Goal: Task Accomplishment & Management: Use online tool/utility

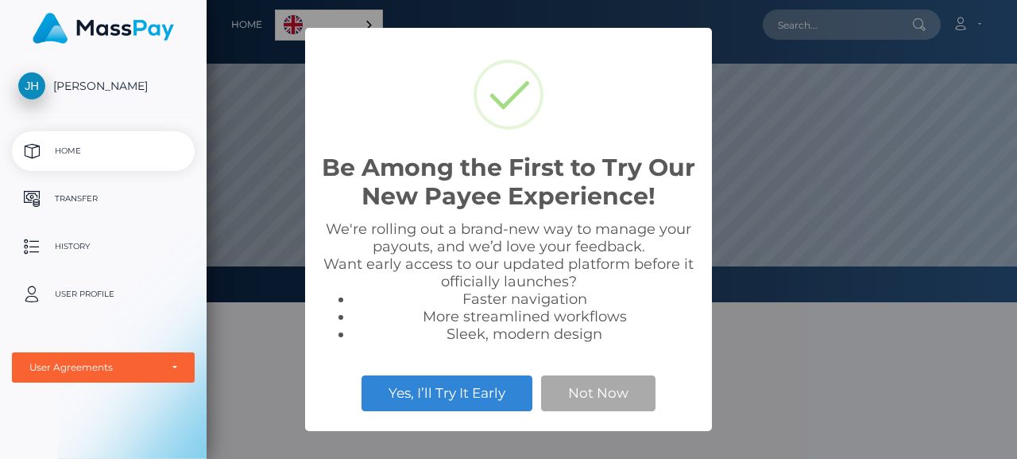
scroll to position [302, 811]
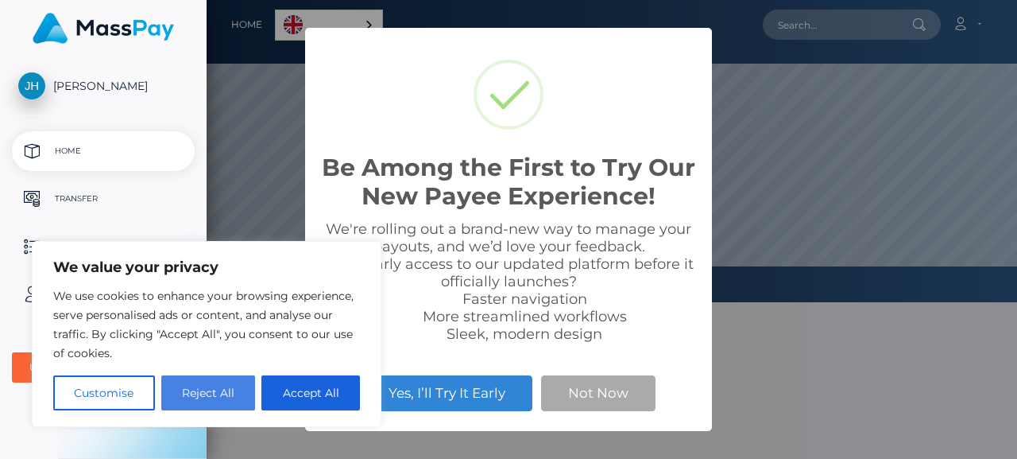
click at [207, 408] on button "Reject All" at bounding box center [208, 392] width 95 height 35
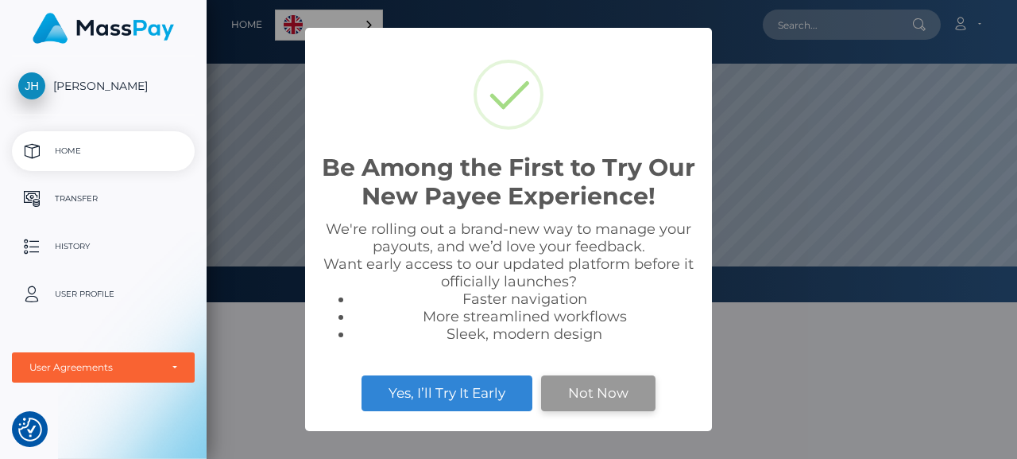
click at [598, 390] on button "Not Now" at bounding box center [598, 392] width 114 height 35
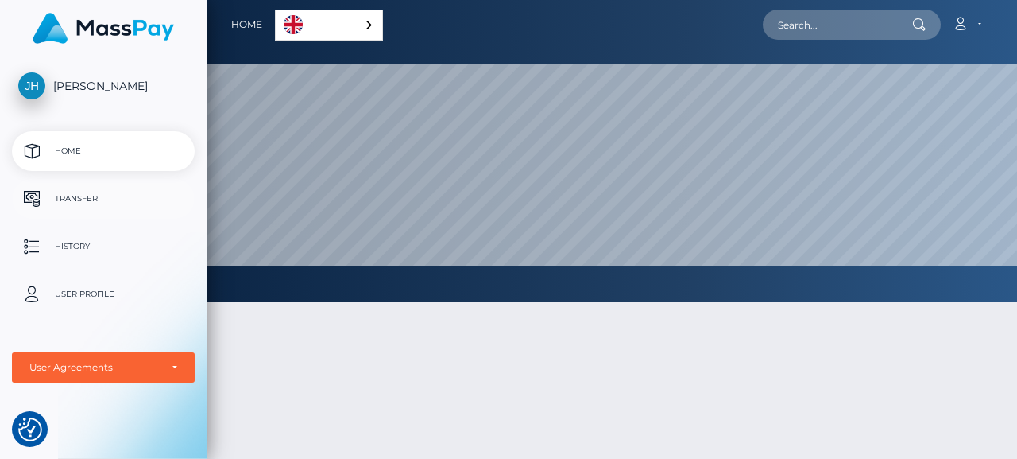
click at [101, 193] on p "Transfer" at bounding box center [103, 199] width 170 height 24
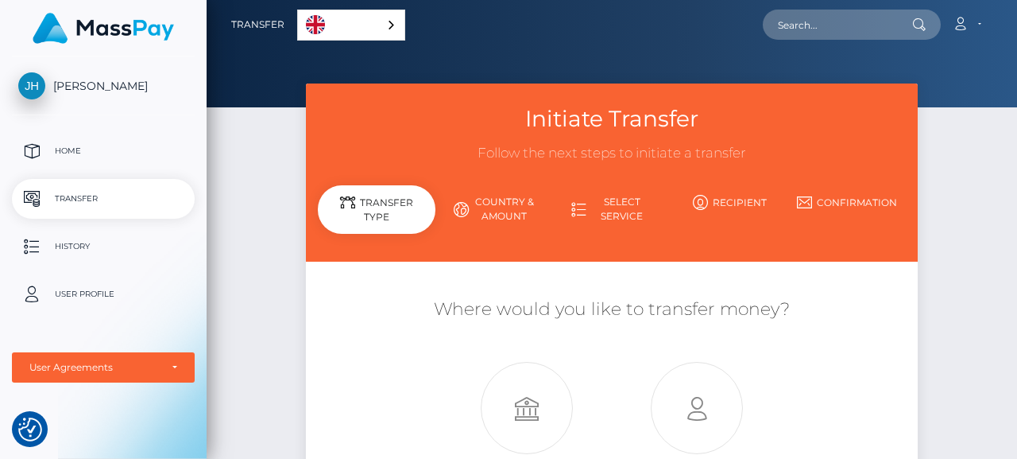
click at [389, 21] on div "English" at bounding box center [351, 25] width 108 height 31
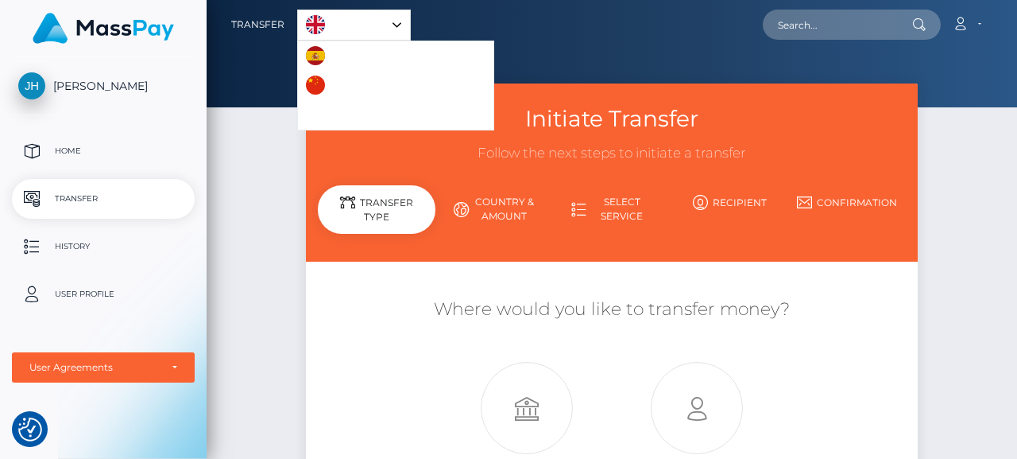
click at [374, 18] on link "English" at bounding box center [354, 24] width 112 height 29
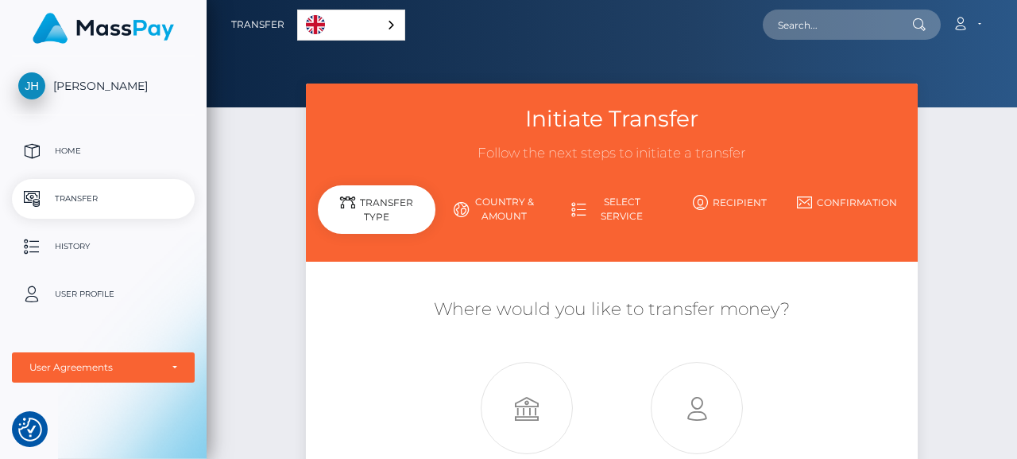
click at [374, 18] on div "English" at bounding box center [351, 25] width 108 height 31
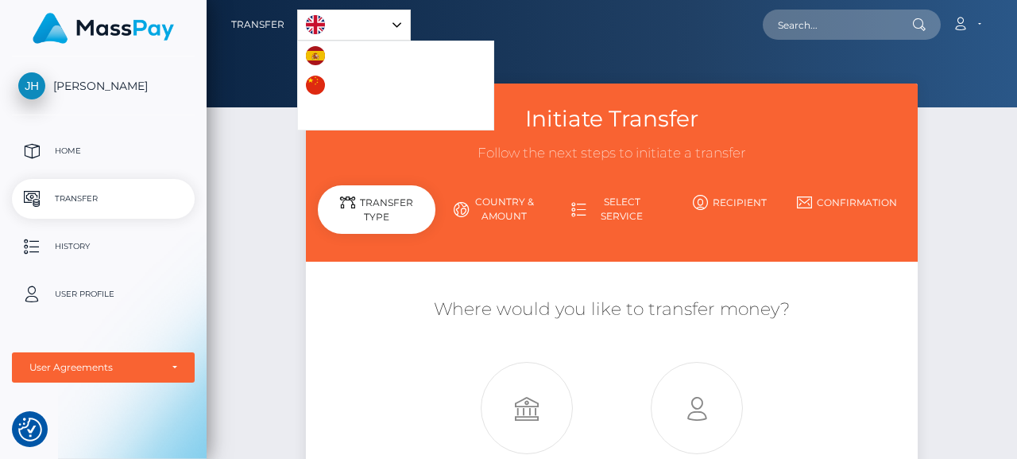
click at [402, 22] on link "English" at bounding box center [354, 24] width 112 height 29
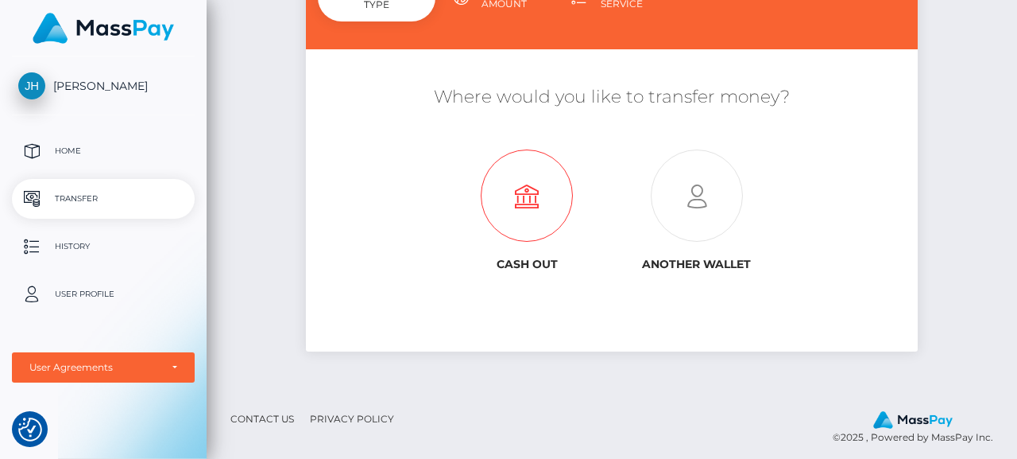
scroll to position [221, 0]
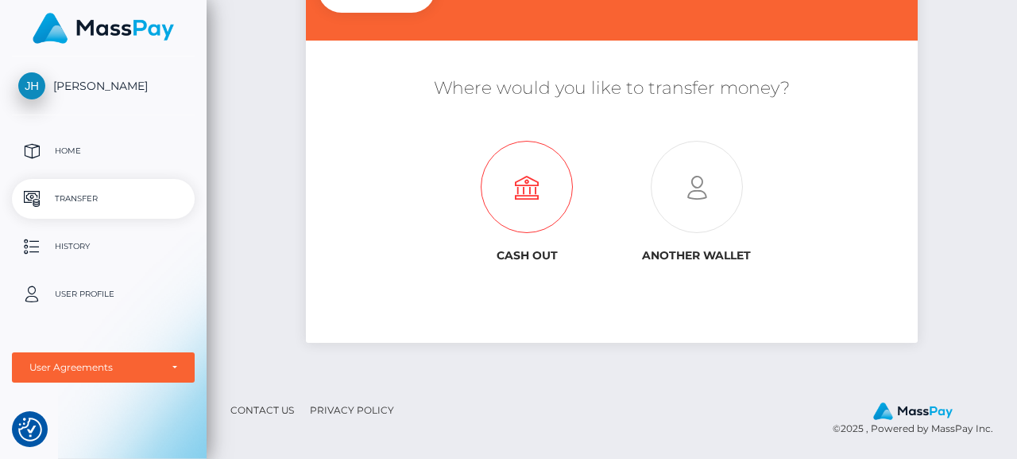
click at [540, 188] on icon at bounding box center [527, 187] width 170 height 92
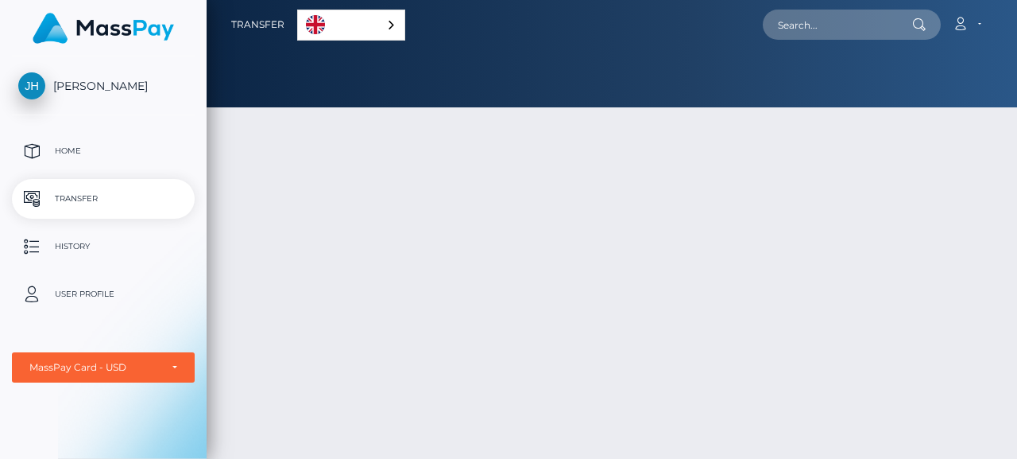
scroll to position [221, 0]
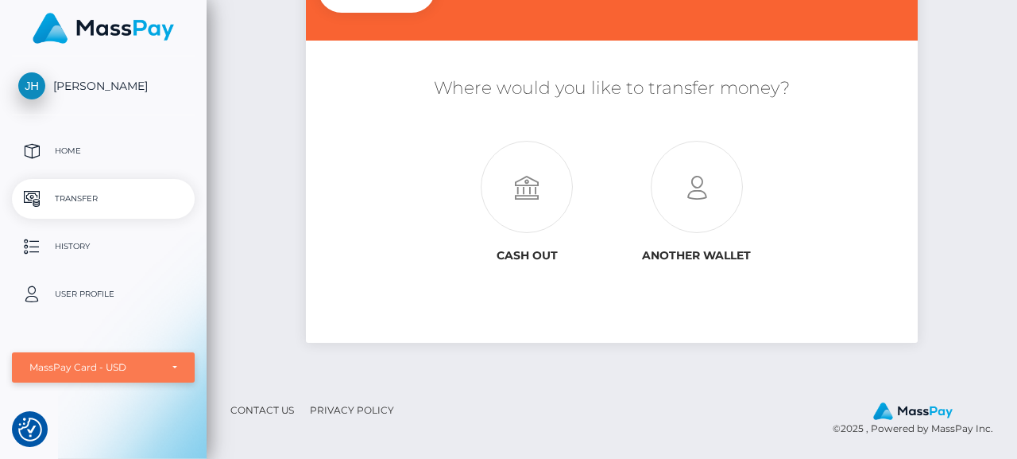
click at [174, 367] on div "MassPay Card - USD" at bounding box center [103, 367] width 148 height 13
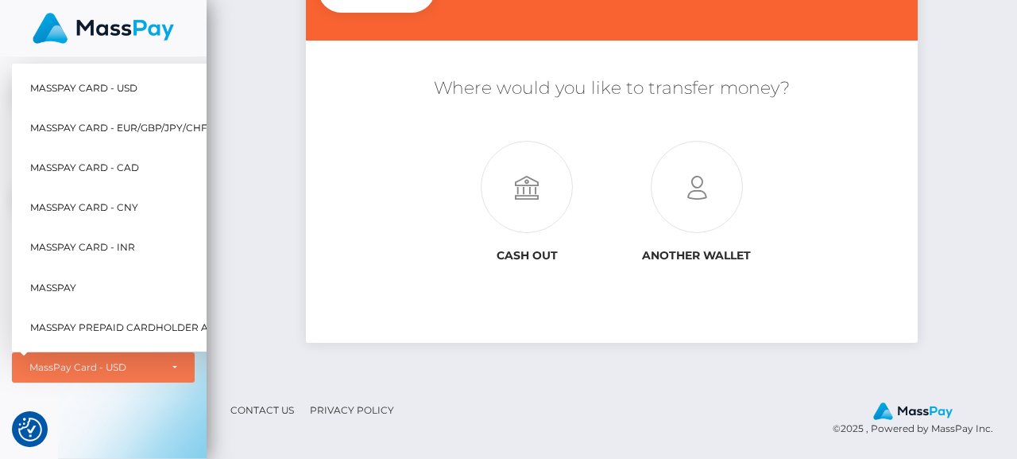
click at [113, 165] on span "MassPay Card - CAD" at bounding box center [84, 167] width 109 height 21
select select "3"
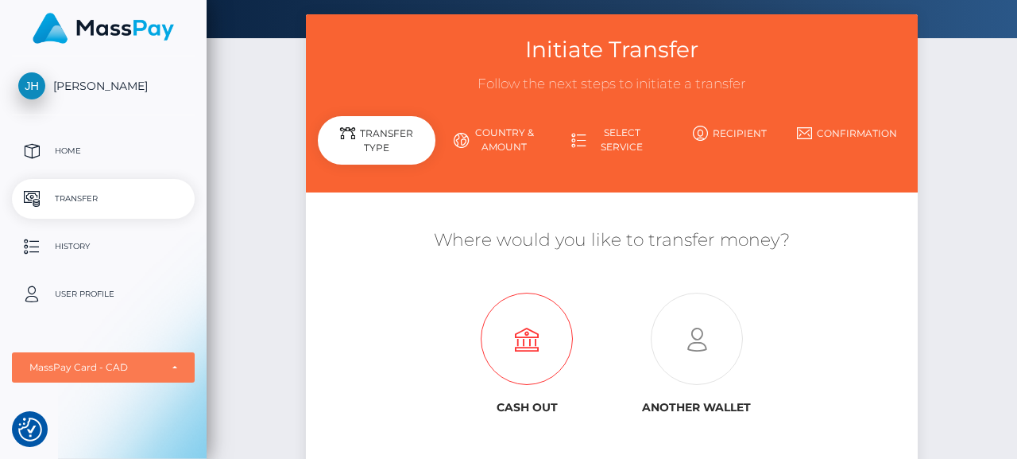
scroll to position [67, 0]
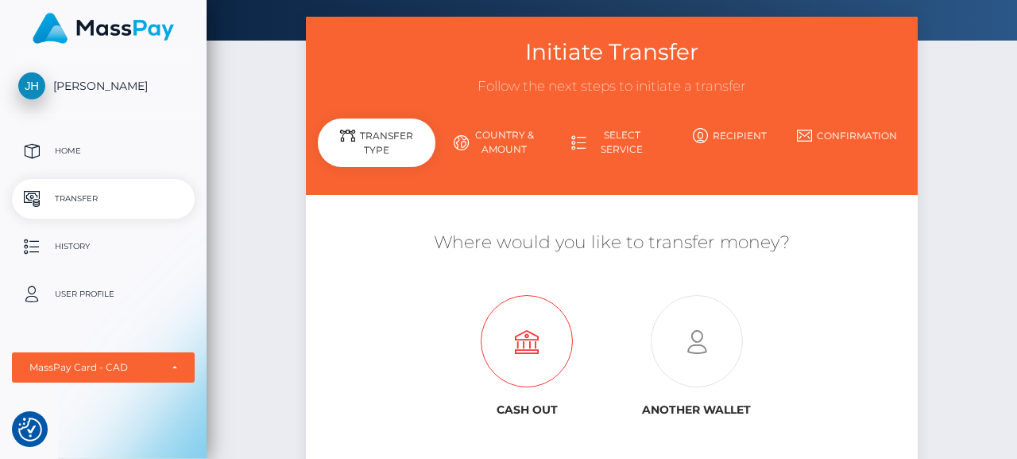
click at [520, 348] on icon at bounding box center [527, 342] width 170 height 92
